Goal: Information Seeking & Learning: Learn about a topic

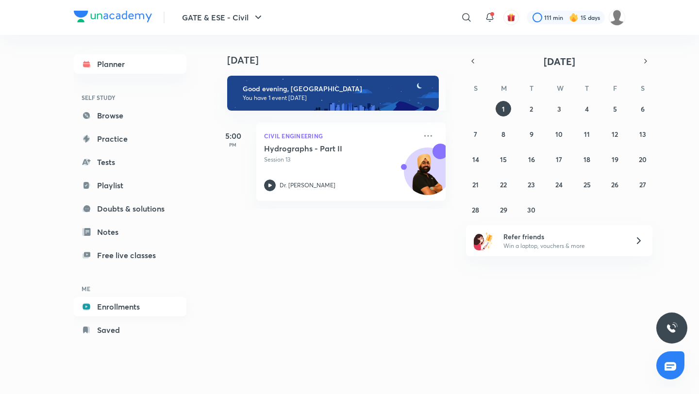
click at [113, 304] on link "Enrollments" at bounding box center [130, 306] width 113 height 19
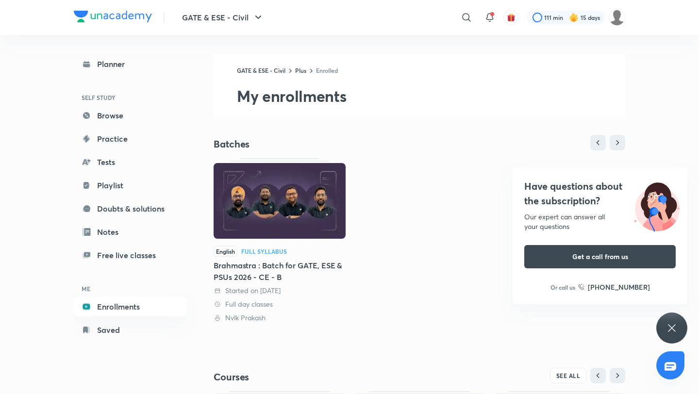
click at [395, 180] on div "English Full Syllabus Brahmastra : Batch for GATE, ESE & PSUs 2026 - CE - B Sta…" at bounding box center [419, 240] width 411 height 165
click at [674, 331] on icon at bounding box center [672, 328] width 12 height 12
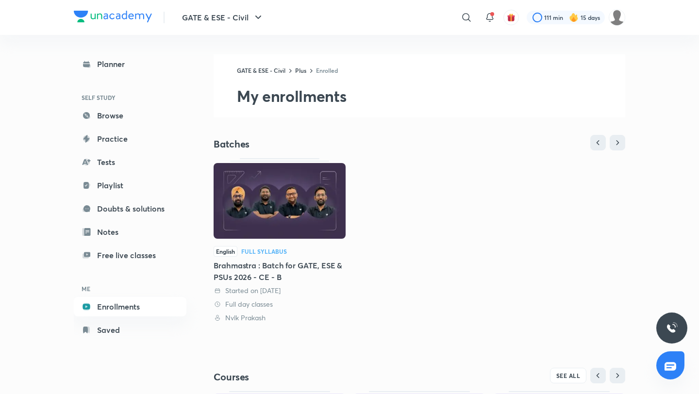
scroll to position [165, 0]
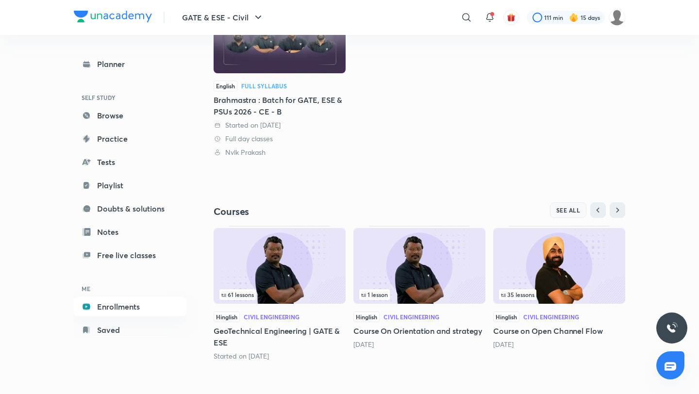
click at [566, 208] on span "SEE ALL" at bounding box center [568, 210] width 24 height 7
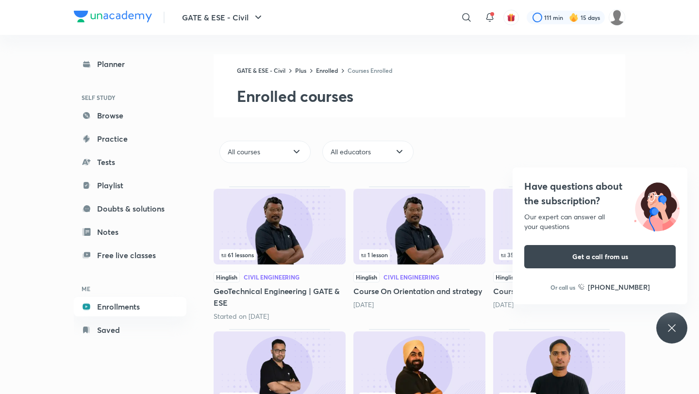
click at [662, 324] on div "Have questions about the subscription? Our expert can answer all your questions…" at bounding box center [671, 328] width 31 height 31
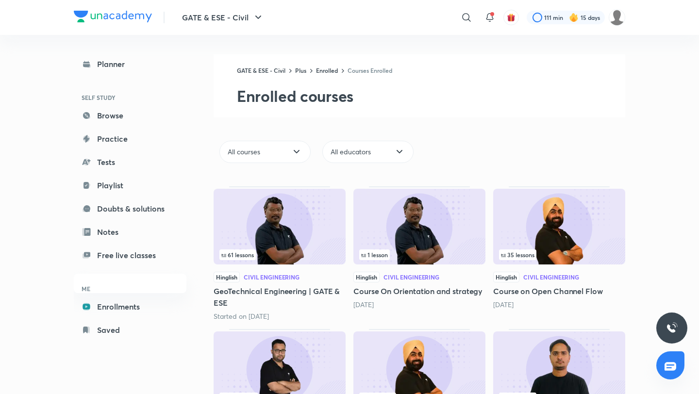
scroll to position [99, 0]
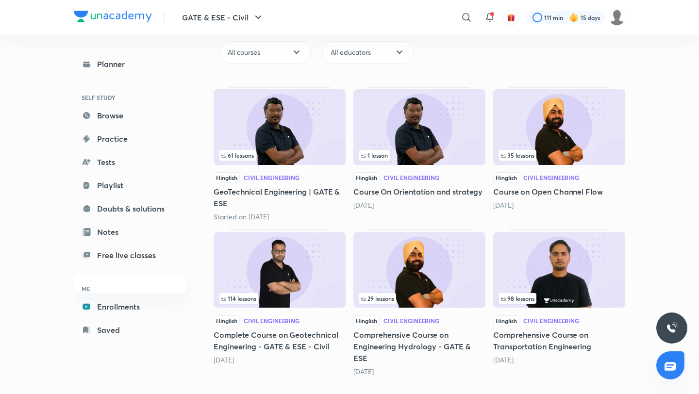
click at [559, 264] on img at bounding box center [559, 270] width 132 height 76
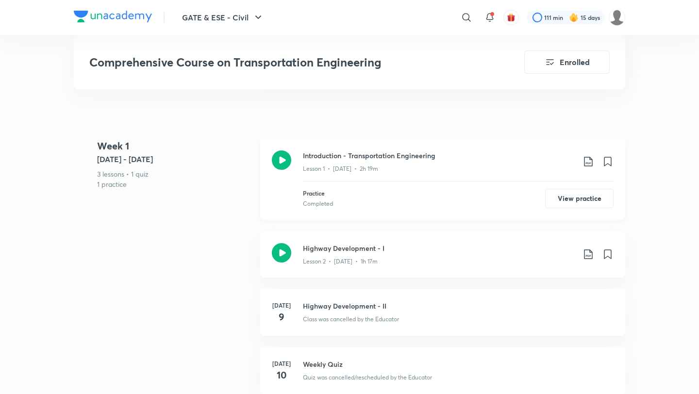
scroll to position [363, 0]
click at [583, 191] on button "View practice" at bounding box center [579, 197] width 68 height 19
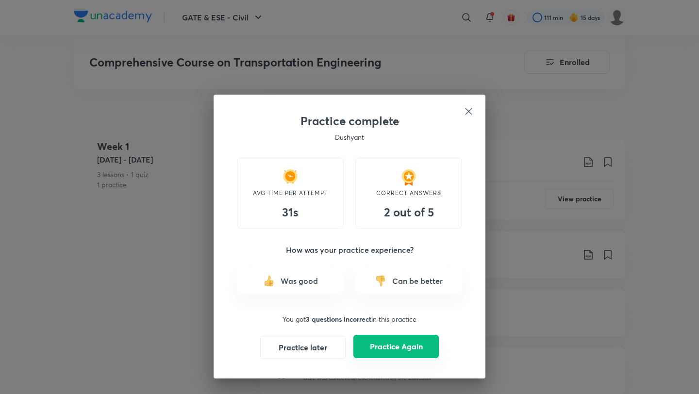
click at [392, 351] on button "Practice Again" at bounding box center [395, 346] width 85 height 23
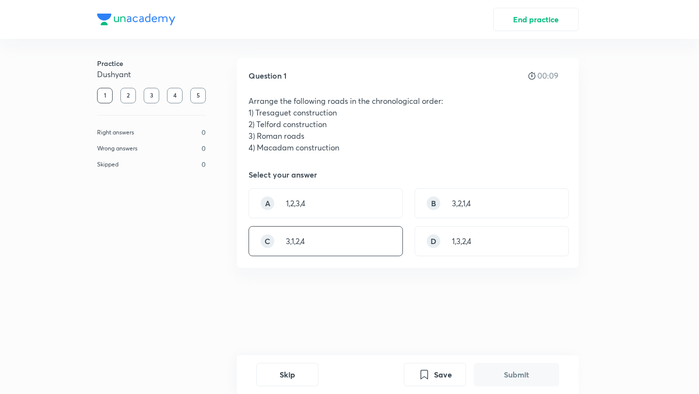
click at [333, 236] on div "C 3,1,2,4" at bounding box center [325, 241] width 154 height 30
click at [499, 382] on button "Submit" at bounding box center [516, 373] width 85 height 23
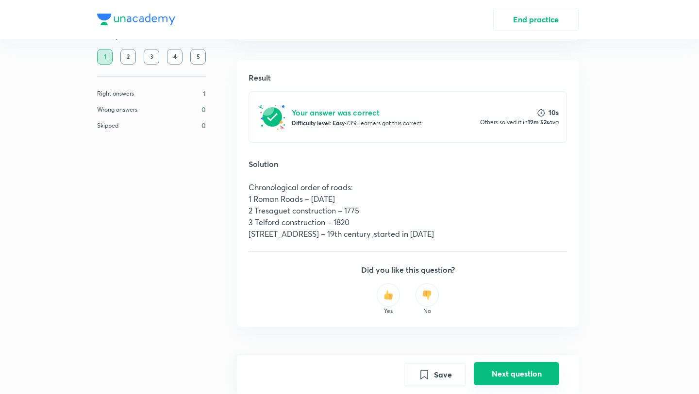
click at [499, 382] on button "Next question" at bounding box center [516, 373] width 85 height 23
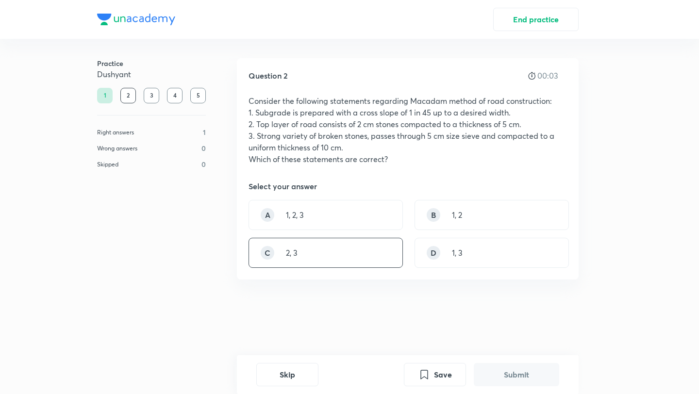
click at [365, 250] on div "C 2, 3" at bounding box center [325, 253] width 154 height 30
click at [515, 378] on button "Submit" at bounding box center [516, 373] width 85 height 23
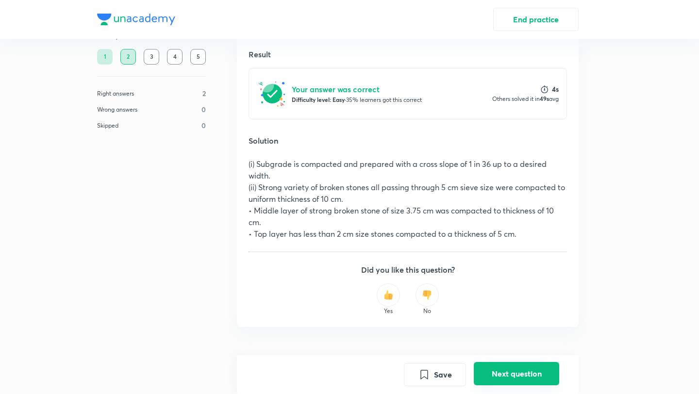
click at [515, 378] on button "Next question" at bounding box center [516, 373] width 85 height 23
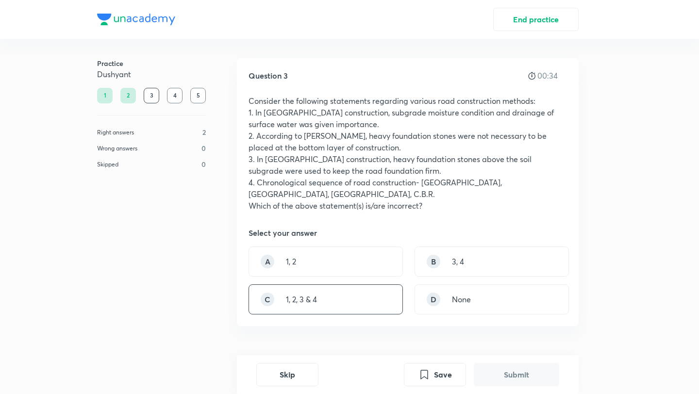
click at [356, 293] on div "C 1, 2, 3 & 4" at bounding box center [325, 299] width 154 height 30
click at [504, 373] on button "Submit" at bounding box center [516, 373] width 85 height 23
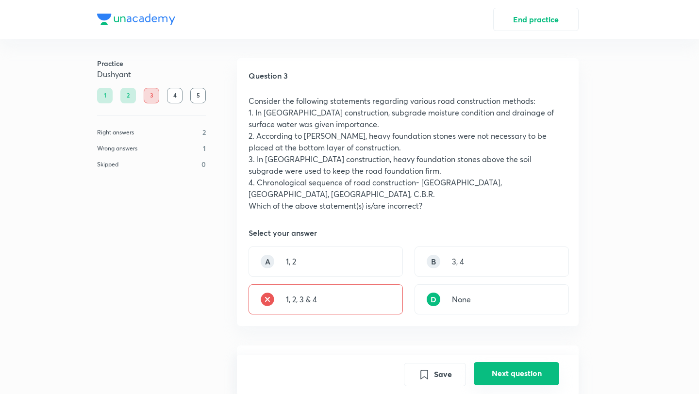
scroll to position [323, 0]
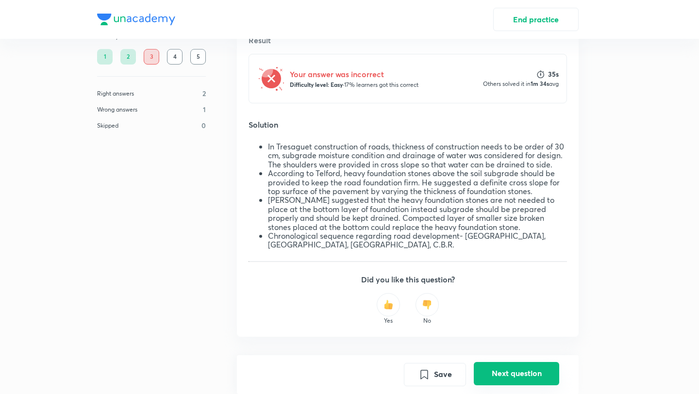
click at [504, 373] on button "Next question" at bounding box center [516, 373] width 85 height 23
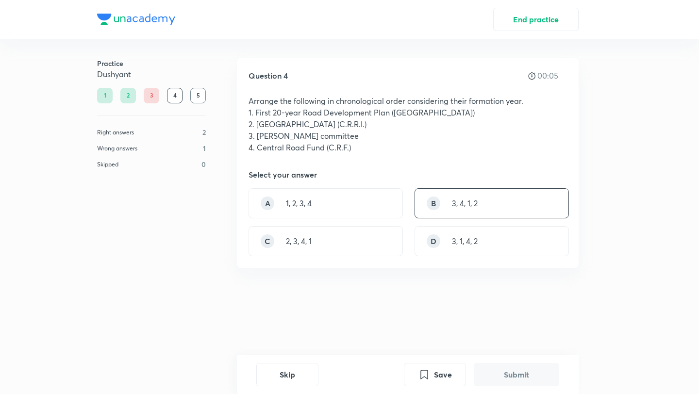
click at [473, 202] on p "3, 4, 1, 2" at bounding box center [465, 203] width 26 height 12
click at [489, 376] on button "Submit" at bounding box center [516, 373] width 85 height 23
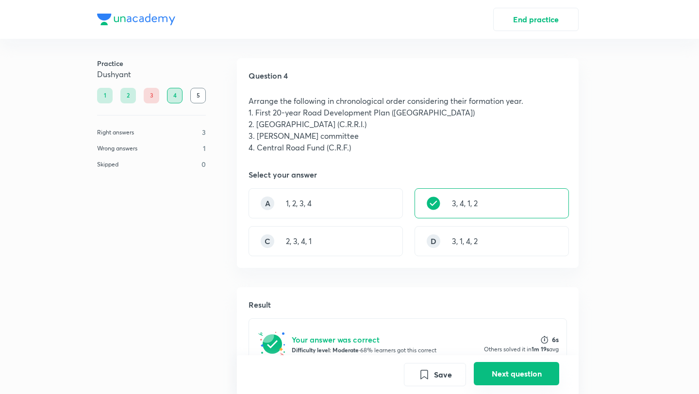
scroll to position [222, 0]
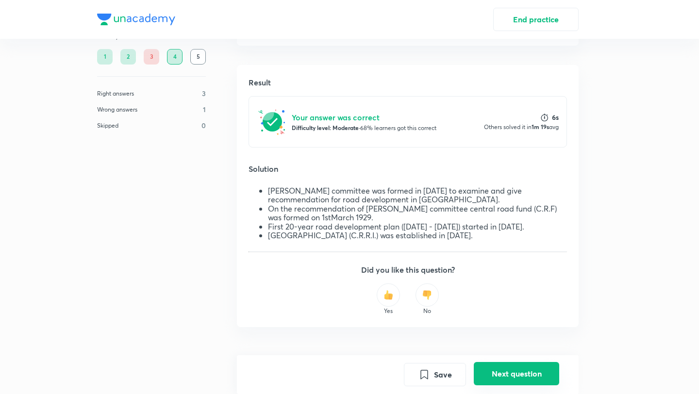
click at [489, 376] on button "Next question" at bounding box center [516, 373] width 85 height 23
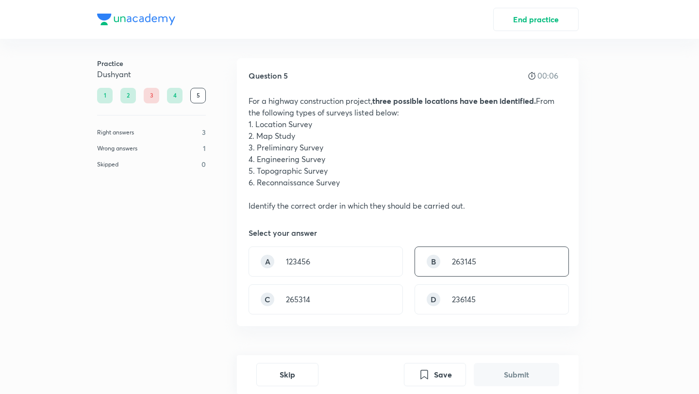
click at [487, 257] on div "B 263145" at bounding box center [491, 262] width 154 height 30
click at [497, 368] on button "Submit" at bounding box center [516, 373] width 85 height 23
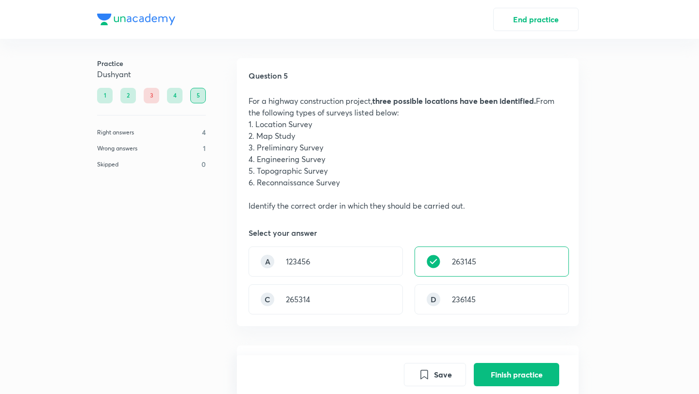
scroll to position [309, 0]
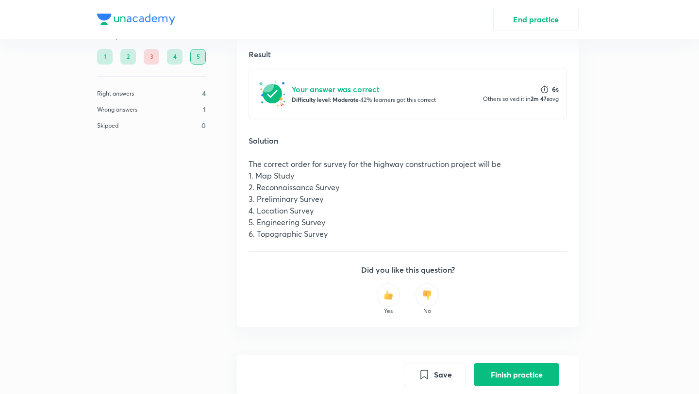
click at [497, 368] on button "Finish practice" at bounding box center [516, 374] width 85 height 23
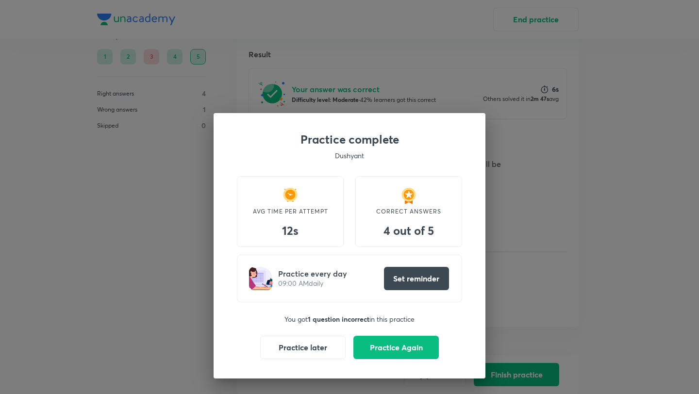
click at [408, 333] on div "Practice complete [PERSON_NAME] AVG TIME PER ATTEMPT 12s CORRECT ANSWERS 4 out …" at bounding box center [350, 245] width 272 height 265
click at [405, 348] on button "Practice Again" at bounding box center [395, 346] width 85 height 23
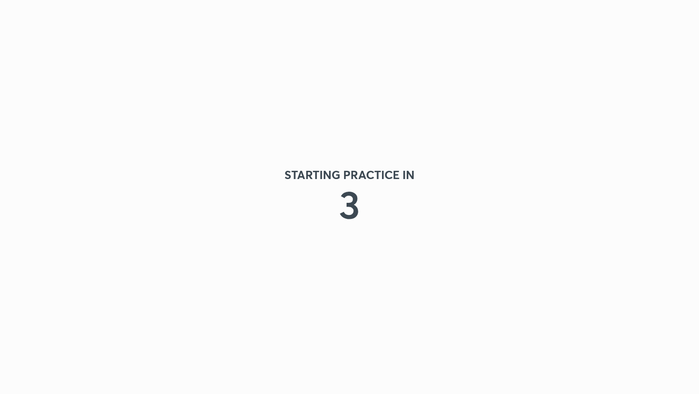
scroll to position [0, 0]
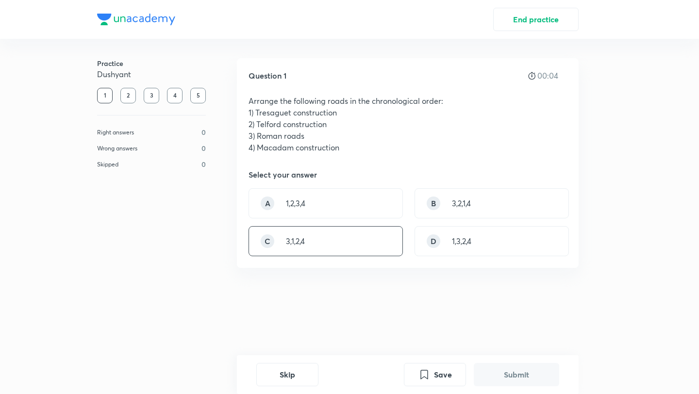
click at [359, 252] on div "C 3,1,2,4" at bounding box center [325, 241] width 154 height 30
click at [492, 378] on button "Submit" at bounding box center [516, 373] width 85 height 23
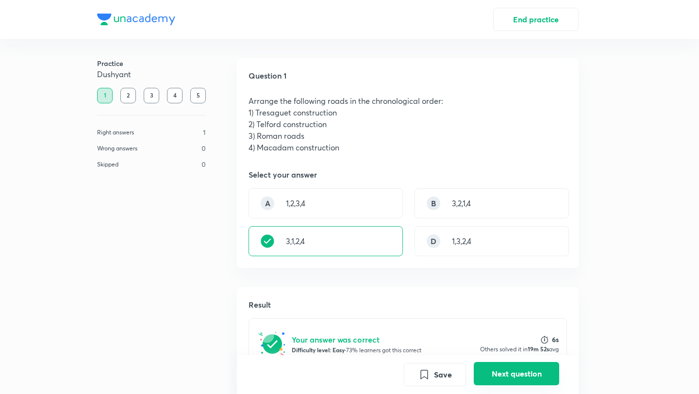
scroll to position [227, 0]
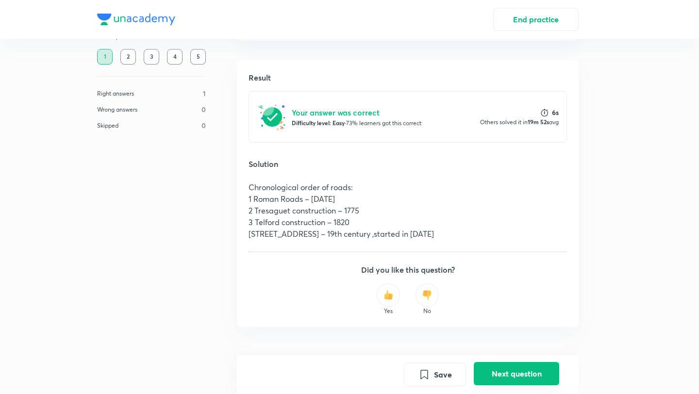
click at [498, 374] on button "Next question" at bounding box center [516, 373] width 85 height 23
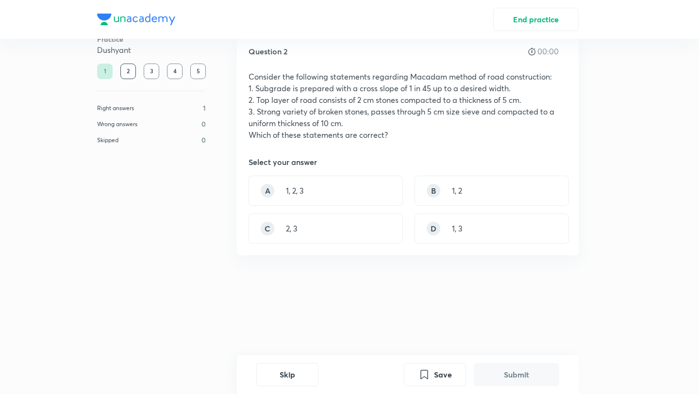
scroll to position [0, 0]
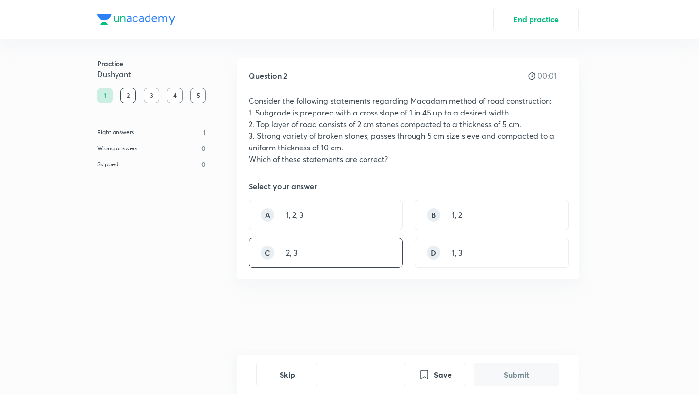
click at [330, 252] on div "C 2, 3" at bounding box center [325, 253] width 154 height 30
click at [510, 376] on button "Submit" at bounding box center [516, 373] width 85 height 23
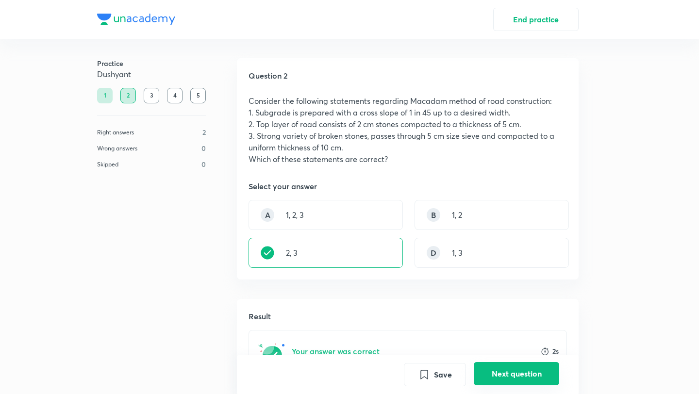
scroll to position [262, 0]
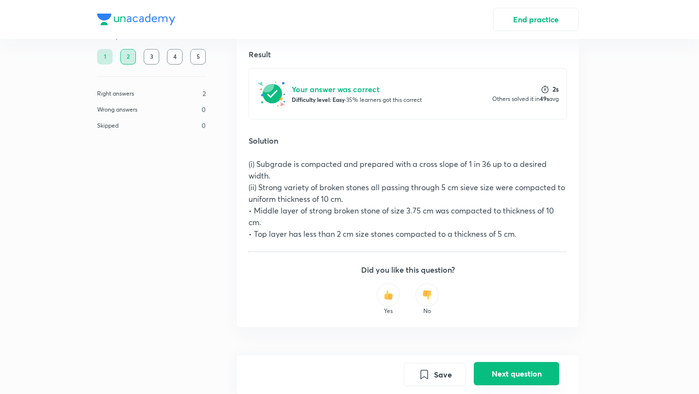
click at [510, 376] on button "Next question" at bounding box center [516, 373] width 85 height 23
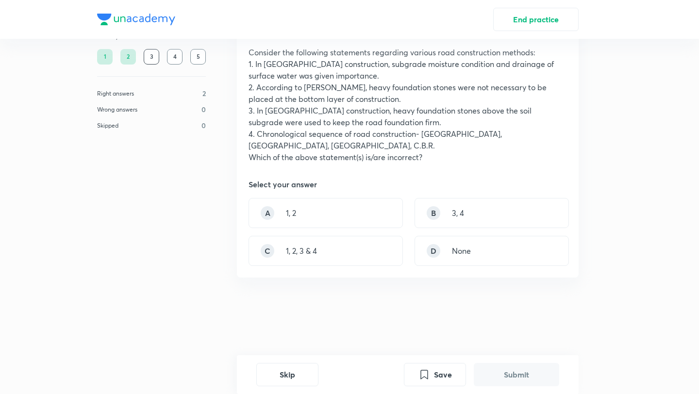
scroll to position [0, 0]
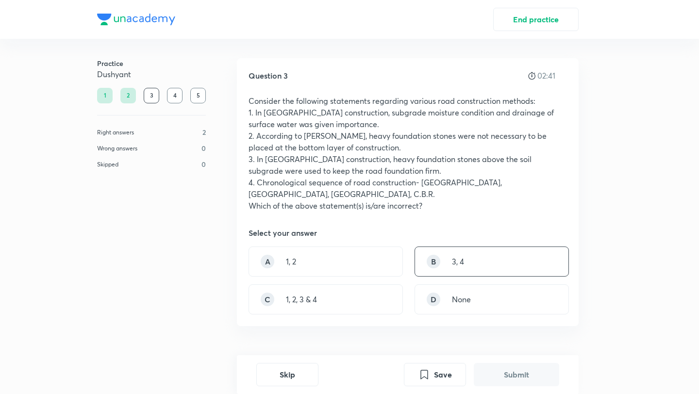
click at [482, 247] on div "B 3, 4" at bounding box center [491, 262] width 154 height 30
click at [504, 373] on button "Submit" at bounding box center [516, 373] width 85 height 23
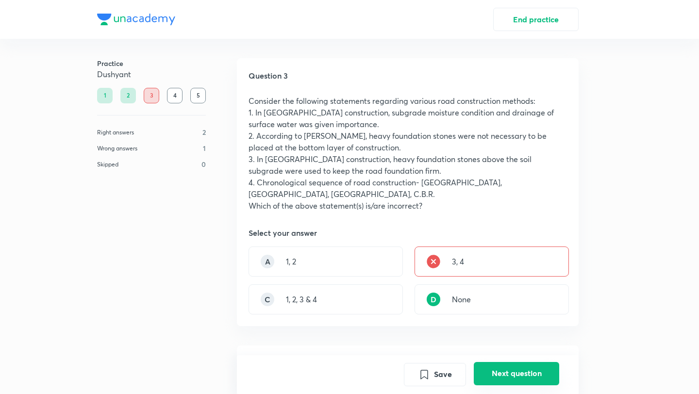
click at [507, 373] on button "Next question" at bounding box center [516, 373] width 85 height 23
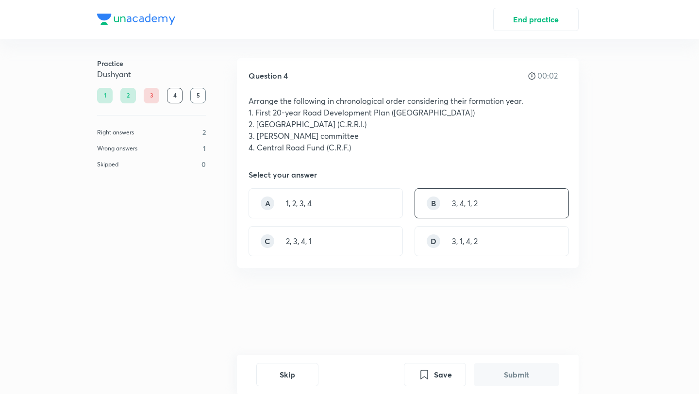
click at [481, 197] on div "B 3, 4, 1, 2" at bounding box center [491, 203] width 154 height 30
click at [512, 372] on button "Submit" at bounding box center [516, 373] width 85 height 23
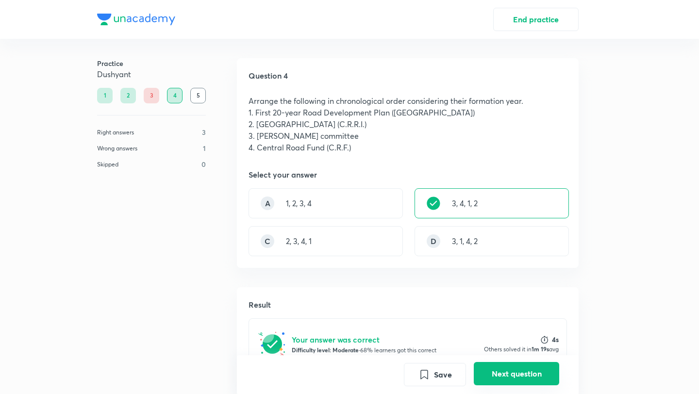
scroll to position [222, 0]
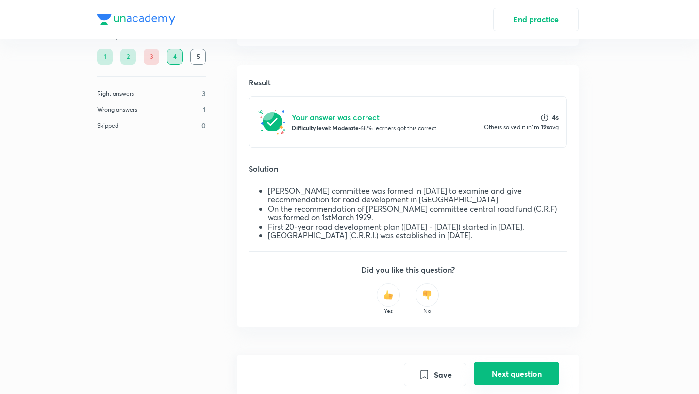
click at [512, 372] on button "Next question" at bounding box center [516, 373] width 85 height 23
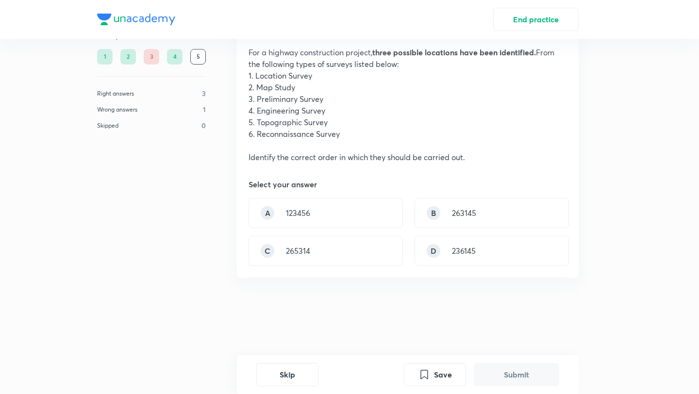
scroll to position [0, 0]
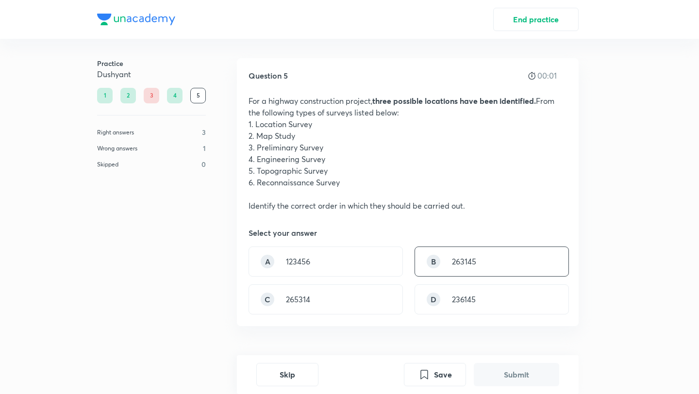
click at [474, 263] on p "263145" at bounding box center [464, 262] width 24 height 12
click at [504, 372] on button "Submit" at bounding box center [516, 373] width 85 height 23
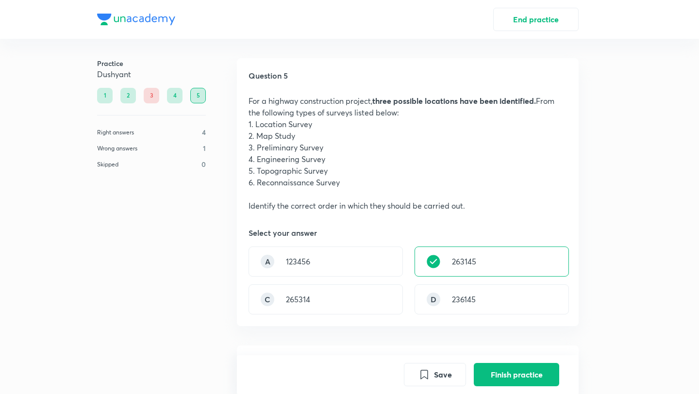
scroll to position [309, 0]
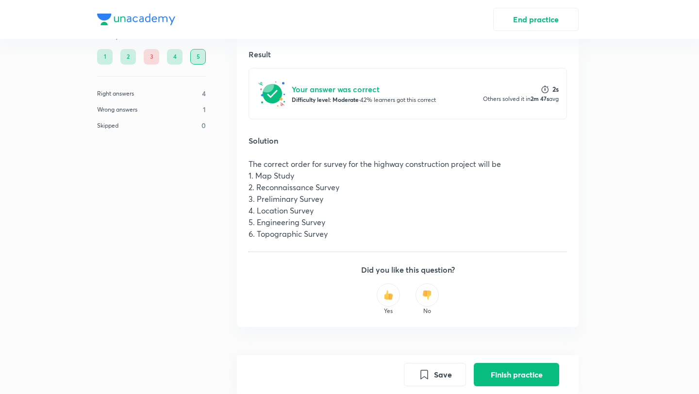
click at [504, 372] on button "Finish practice" at bounding box center [516, 374] width 85 height 23
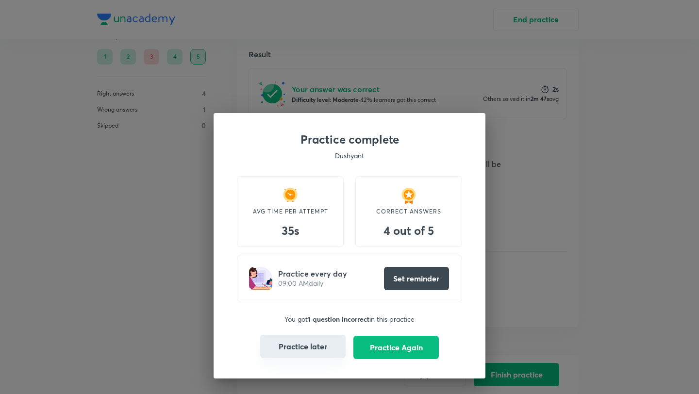
click at [308, 346] on button "Practice later" at bounding box center [302, 346] width 85 height 23
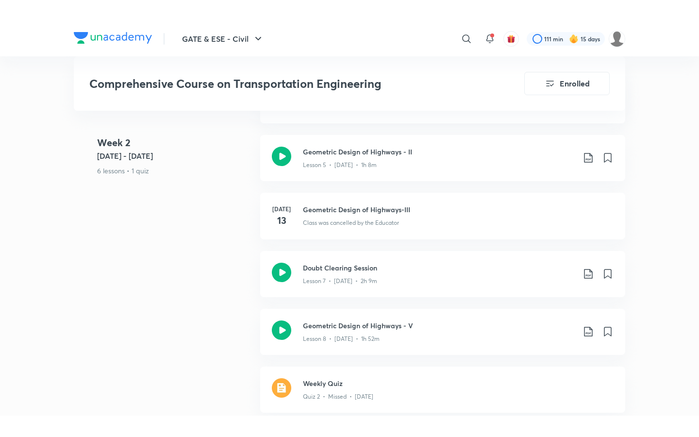
scroll to position [771, 0]
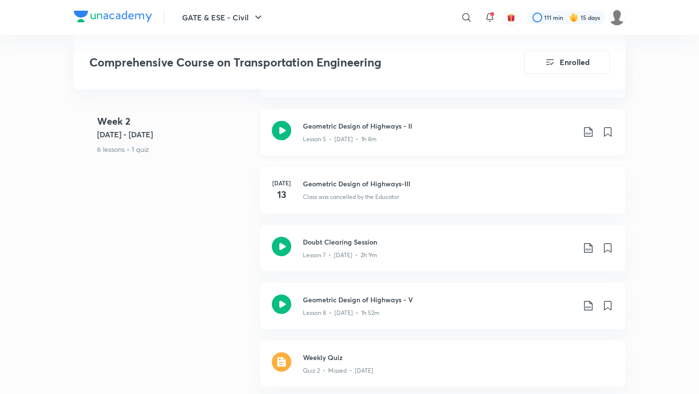
click at [361, 131] on div "Lesson 5 • [DATE] • 1h 8m" at bounding box center [439, 137] width 272 height 13
